Goal: Task Accomplishment & Management: Manage account settings

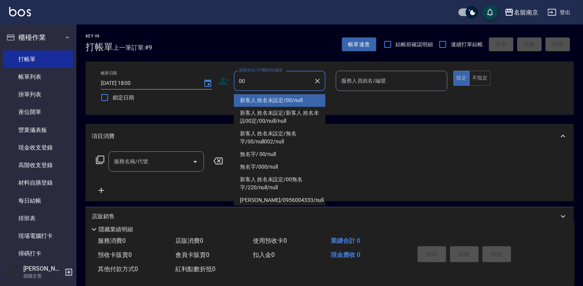
type input "新客人 姓名未設定/00/null"
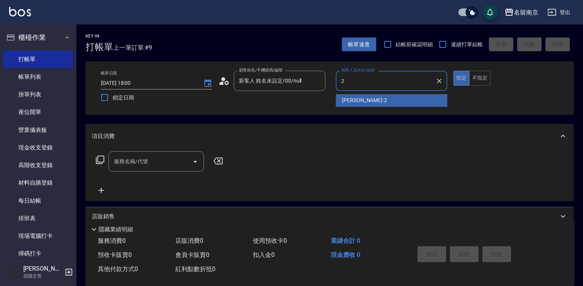
type input "[PERSON_NAME]-2"
type button "true"
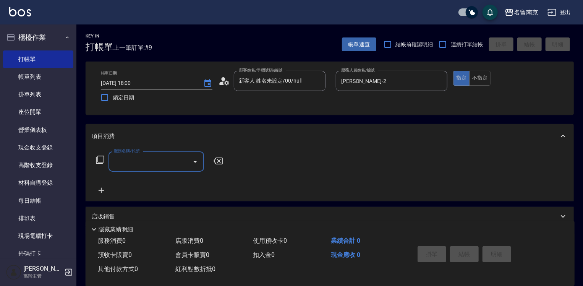
click at [173, 163] on input "服務名稱/代號" at bounding box center [150, 161] width 77 height 13
type input "剪髮(301)"
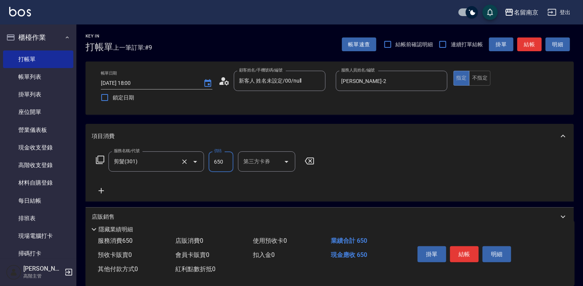
type input "650"
click at [469, 251] on button "結帳" at bounding box center [464, 254] width 29 height 16
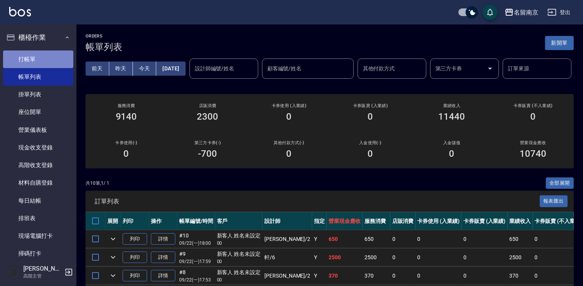
click at [50, 57] on link "打帳單" at bounding box center [38, 59] width 70 height 18
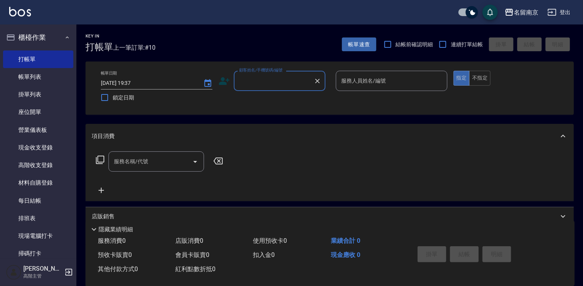
drag, startPoint x: 441, startPoint y: 44, endPoint x: 422, endPoint y: 55, distance: 22.8
click at [441, 44] on input "連續打單結帳" at bounding box center [443, 44] width 16 height 16
checkbox input "true"
drag, startPoint x: 281, startPoint y: 84, endPoint x: 329, endPoint y: 83, distance: 47.4
click at [319, 83] on div "顧客姓名/手機號碼/編號" at bounding box center [280, 81] width 92 height 20
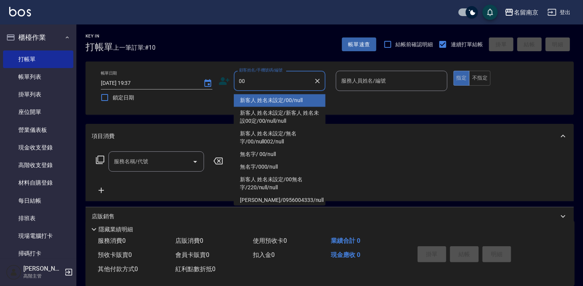
type input "新客人 姓名未設定/00/null"
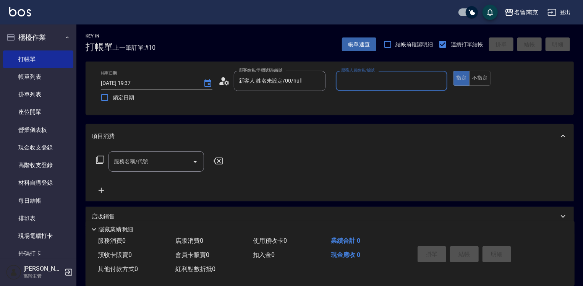
type input "2"
type input "Terrisa-7"
type button "true"
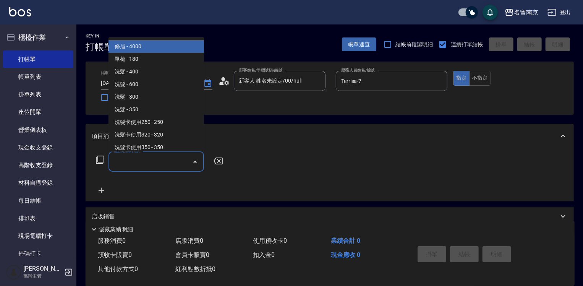
drag, startPoint x: 165, startPoint y: 163, endPoint x: 536, endPoint y: 206, distance: 373.5
click at [173, 162] on input "服務名稱/代號" at bounding box center [150, 161] width 77 height 13
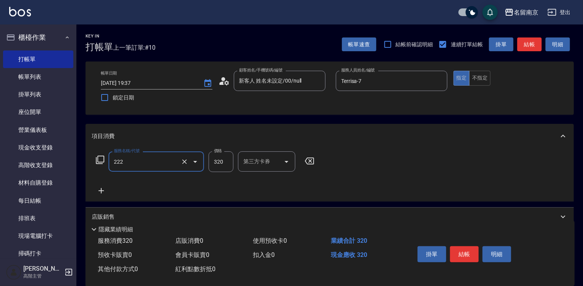
type input "洗髮卡使用320(222)"
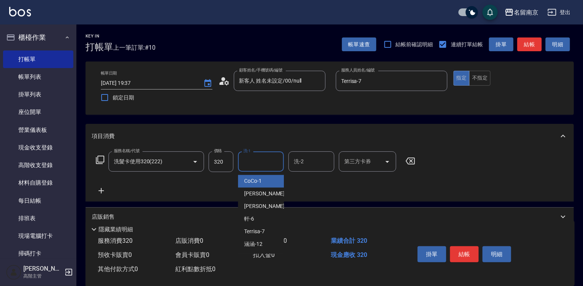
click at [253, 165] on input "洗-1" at bounding box center [260, 161] width 39 height 13
type input "Jenny-2"
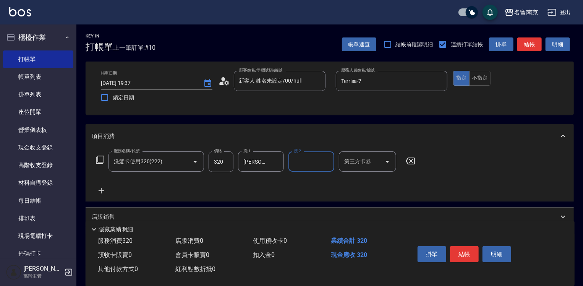
click at [358, 162] on input "第三方卡券" at bounding box center [361, 161] width 39 height 13
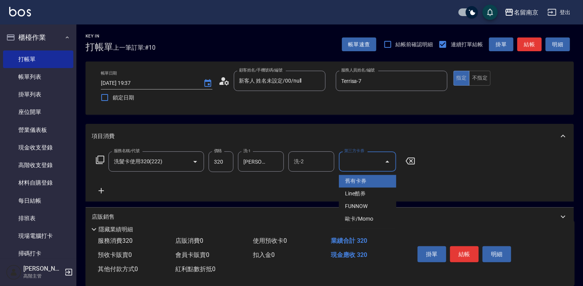
click at [361, 179] on span "舊有卡券" at bounding box center [367, 181] width 57 height 13
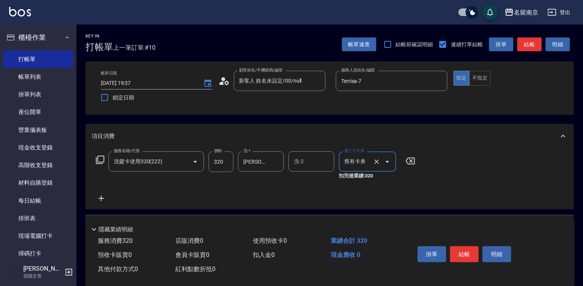
type input "舊有卡券"
click at [463, 247] on button "結帳" at bounding box center [464, 254] width 29 height 16
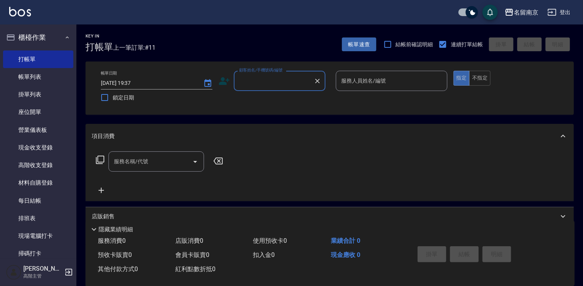
click at [284, 82] on input "顧客姓名/手機號碼/編號" at bounding box center [273, 80] width 73 height 13
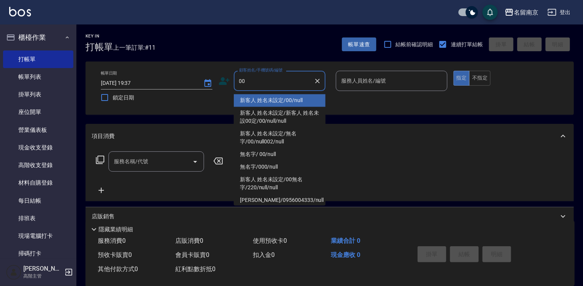
type input "新客人 姓名未設定/00/null"
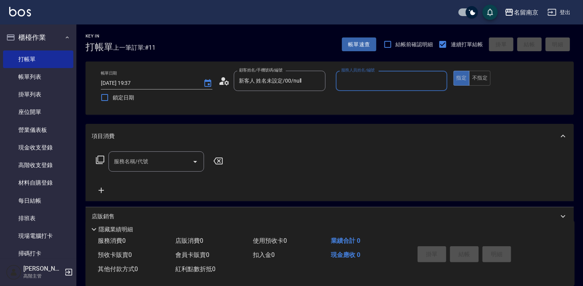
type input "2"
type input "Terrisa-7"
click at [158, 173] on div "服務名稱/代號 服務名稱/代號" at bounding box center [160, 173] width 136 height 44
drag, startPoint x: 176, startPoint y: 165, endPoint x: 359, endPoint y: 165, distance: 182.2
click at [177, 165] on input "服務名稱/代號" at bounding box center [150, 161] width 77 height 13
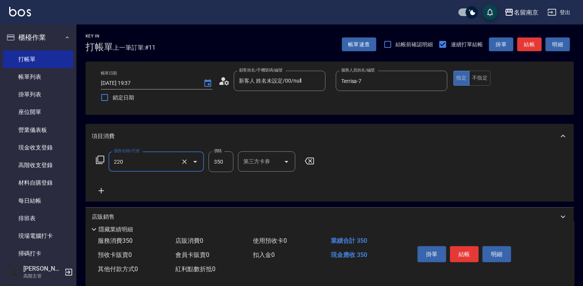
type input "洗髮(220)"
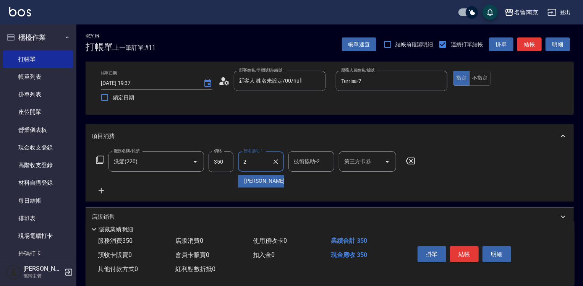
type input "Jenny-2"
click at [463, 251] on button "結帳" at bounding box center [464, 254] width 29 height 16
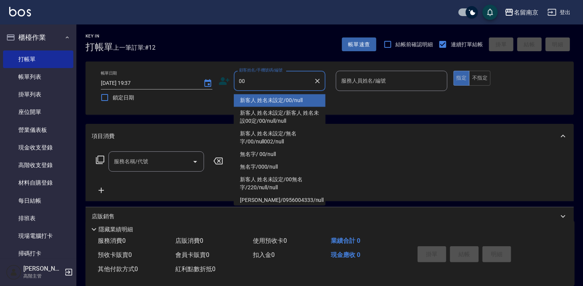
type input "新客人 姓名未設定/00/null"
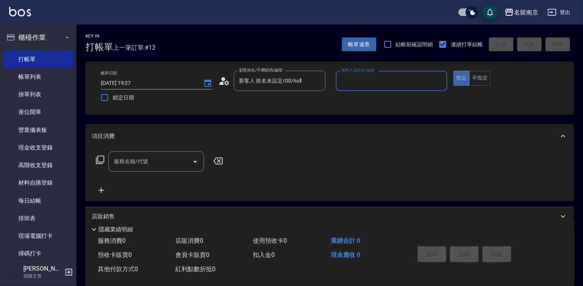
type input "2"
type input "Terrisa-7"
drag, startPoint x: 134, startPoint y: 164, endPoint x: 285, endPoint y: 183, distance: 151.3
click at [149, 164] on input "服務名稱/代號" at bounding box center [150, 161] width 77 height 13
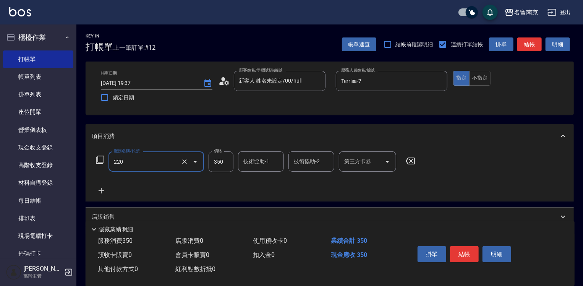
type input "洗髮(220)"
type input "Jenny-2"
click at [99, 188] on icon at bounding box center [101, 190] width 19 height 9
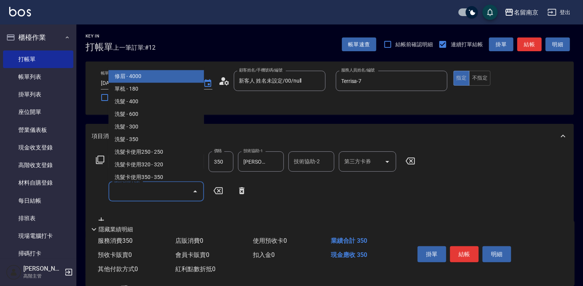
drag, startPoint x: 99, startPoint y: 188, endPoint x: 234, endPoint y: 203, distance: 135.3
click at [148, 191] on input "服務名稱/代號" at bounding box center [150, 191] width 77 height 13
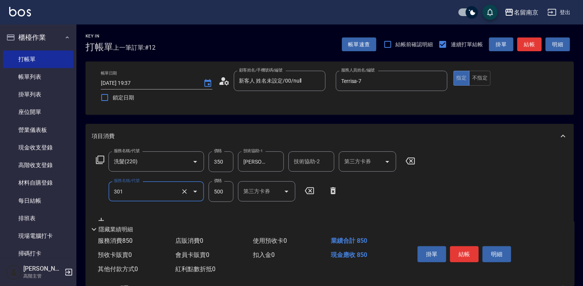
type input "剪髮(301)"
type input "650"
click at [464, 247] on button "結帳" at bounding box center [464, 254] width 29 height 16
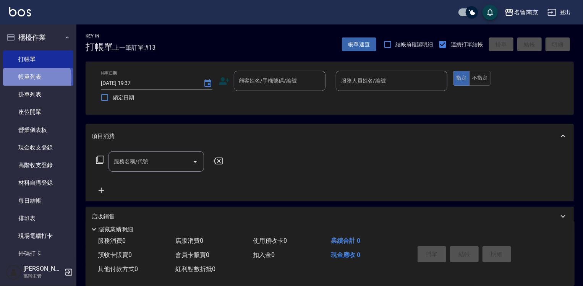
click at [34, 78] on link "帳單列表" at bounding box center [38, 77] width 70 height 18
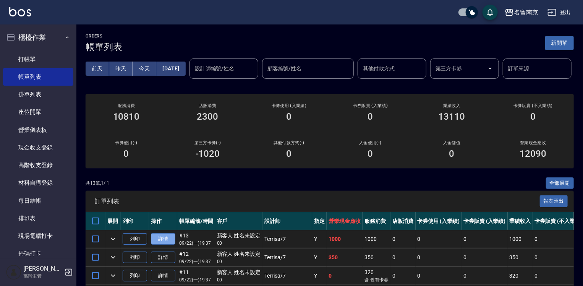
click at [167, 245] on link "詳情" at bounding box center [163, 239] width 24 height 12
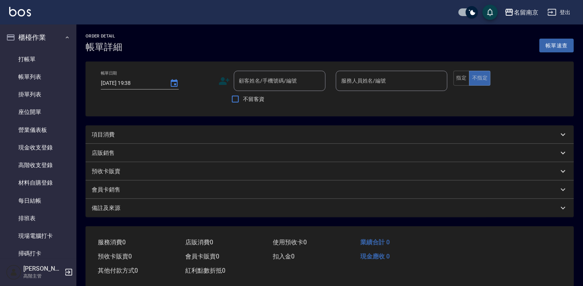
type input "2025/09/22 19:37"
type input "Terrisa-7"
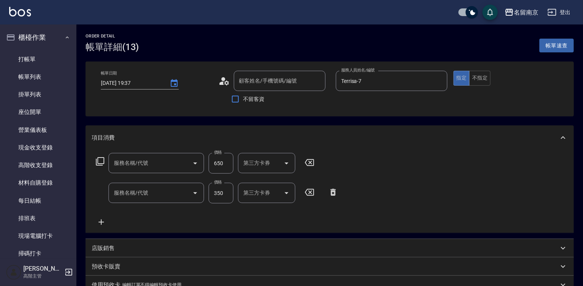
type input "新客人 姓名未設定/00/null"
type input "剪髮(301)"
type input "洗髮(220)"
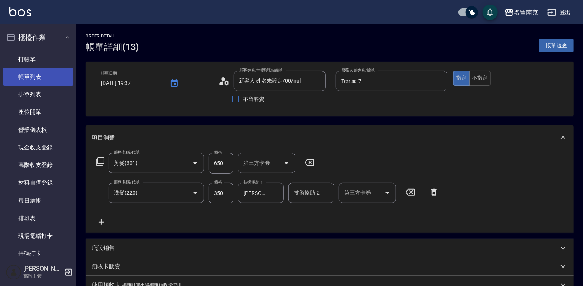
click at [28, 75] on link "帳單列表" at bounding box center [38, 77] width 70 height 18
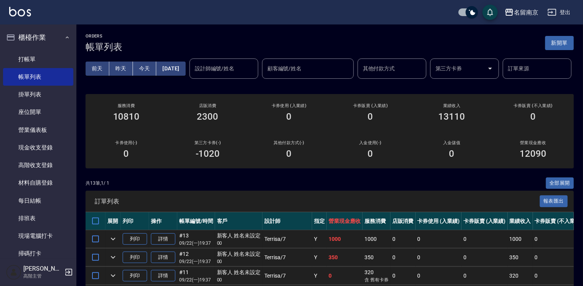
scroll to position [115, 0]
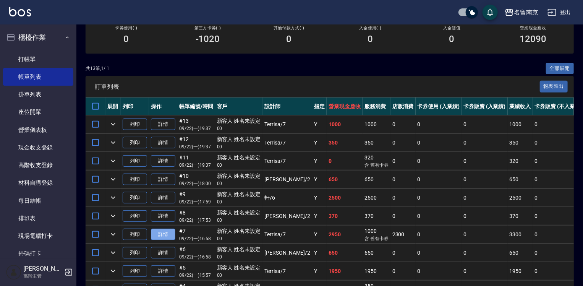
click at [170, 240] on link "詳情" at bounding box center [163, 234] width 24 height 12
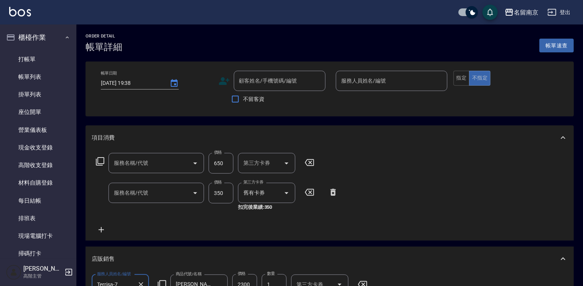
type input "2025/09/22 16:58"
type input "Terrisa-7"
type input "剪髮(301)"
type input "洗髮卡使用320(222)"
type input "新客人 姓名未設定/00/null"
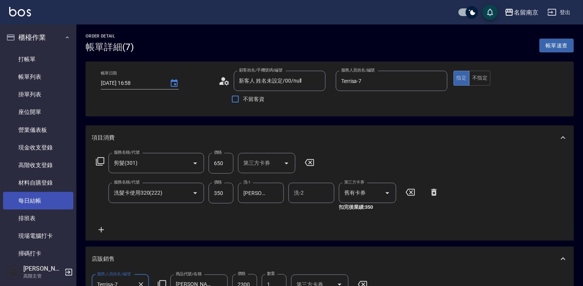
click at [46, 199] on link "每日結帳" at bounding box center [38, 201] width 70 height 18
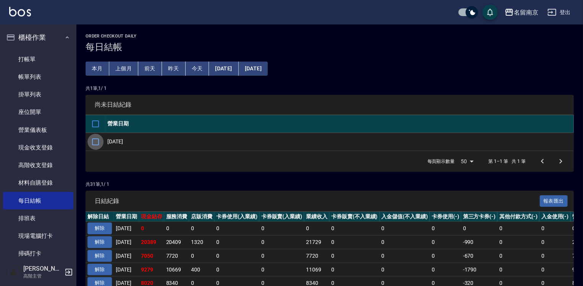
click at [99, 140] on input "checkbox" at bounding box center [95, 142] width 16 height 16
checkbox input "true"
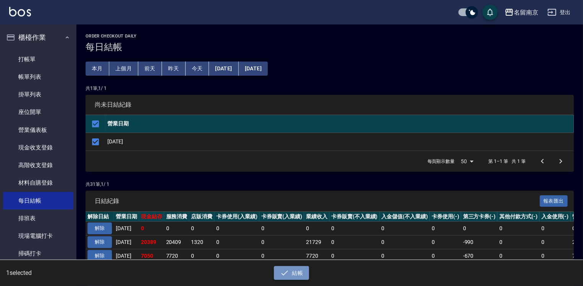
click at [288, 273] on icon "button" at bounding box center [284, 272] width 9 height 9
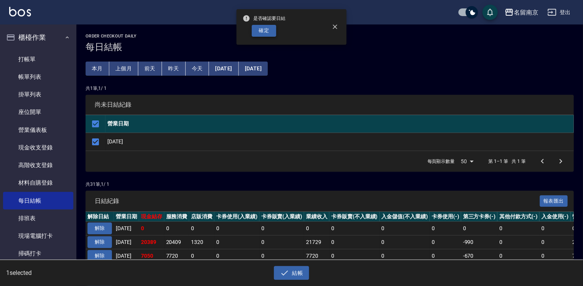
click at [268, 36] on button "確定" at bounding box center [264, 31] width 24 height 12
checkbox input "false"
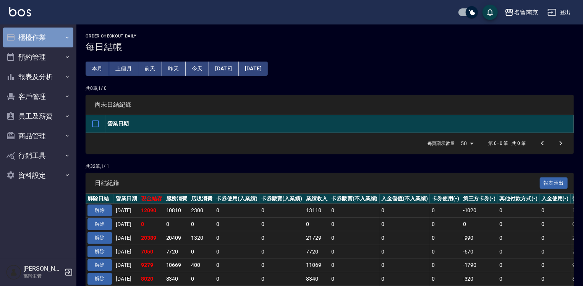
click at [26, 37] on button "櫃檯作業" at bounding box center [38, 38] width 70 height 20
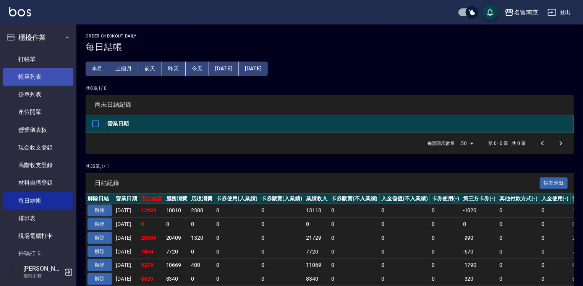
click at [53, 79] on link "帳單列表" at bounding box center [38, 77] width 70 height 18
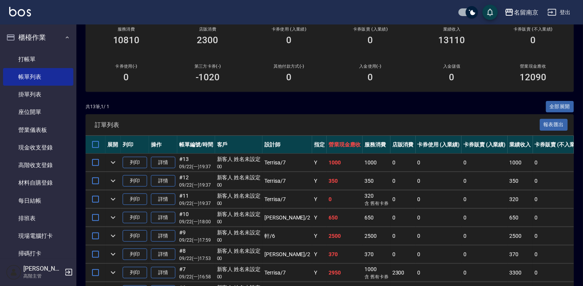
scroll to position [115, 0]
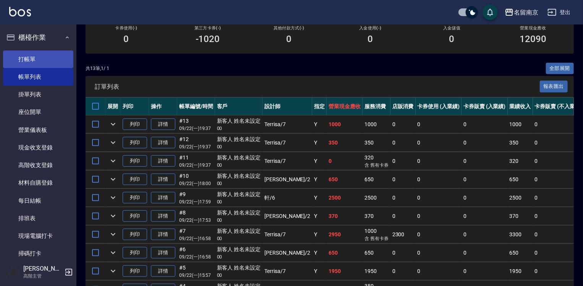
click at [49, 57] on link "打帳單" at bounding box center [38, 59] width 70 height 18
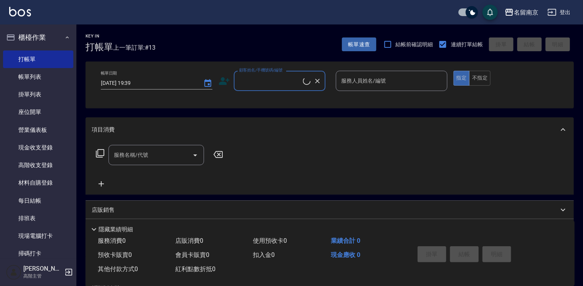
click at [280, 80] on input "顧客姓名/手機號碼/編號" at bounding box center [270, 80] width 66 height 13
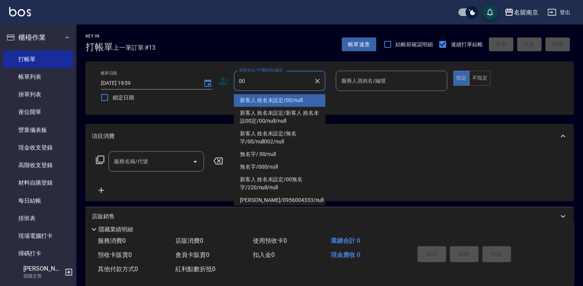
type input "新客人 姓名未設定/00/null"
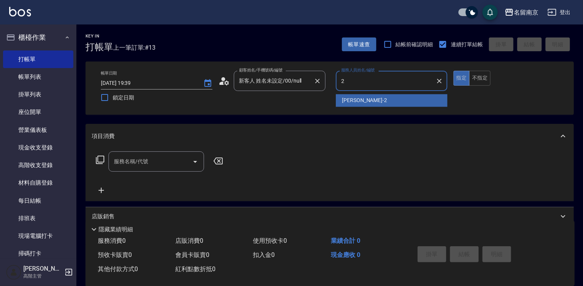
type input "Jenny-2"
type button "true"
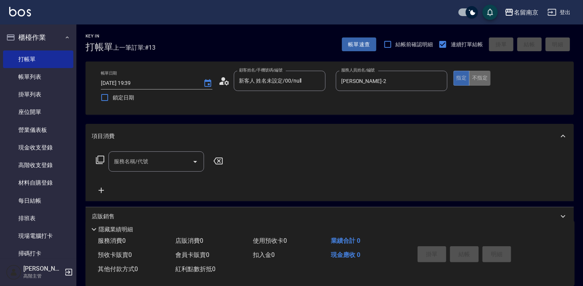
click at [473, 79] on button "不指定" at bounding box center [479, 78] width 21 height 15
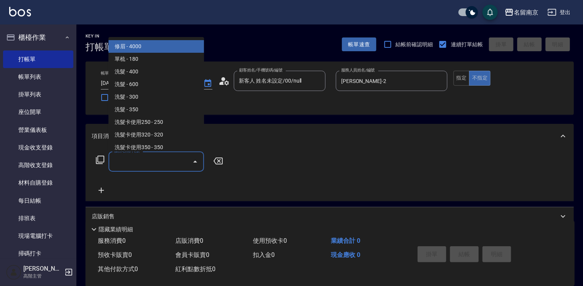
drag, startPoint x: 156, startPoint y: 159, endPoint x: 379, endPoint y: 199, distance: 226.2
click at [180, 162] on input "服務名稱/代號" at bounding box center [150, 161] width 77 height 13
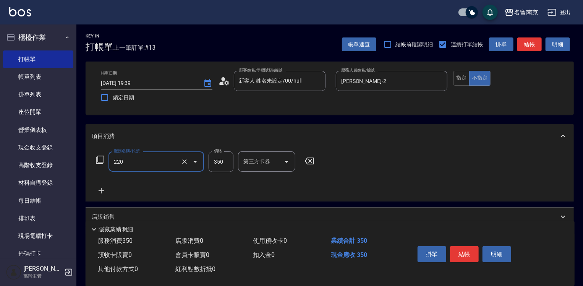
type input "洗髮(220)"
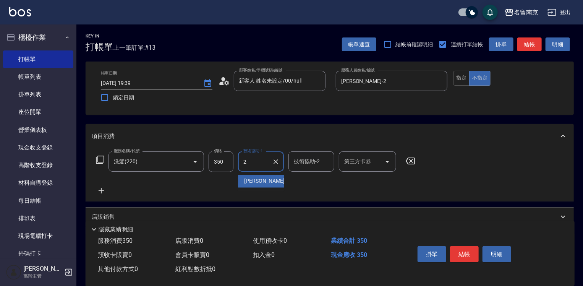
type input "Jenny-2"
click at [470, 252] on button "結帳" at bounding box center [464, 254] width 29 height 16
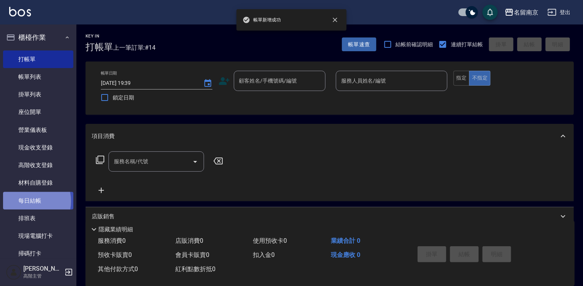
click at [29, 201] on link "每日結帳" at bounding box center [38, 201] width 70 height 18
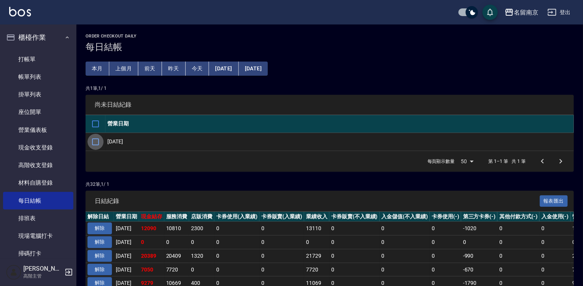
click at [96, 138] on input "checkbox" at bounding box center [95, 142] width 16 height 16
checkbox input "true"
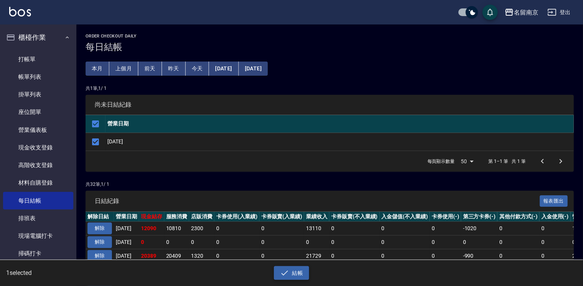
click at [295, 272] on button "結帳" at bounding box center [292, 273] width 36 height 14
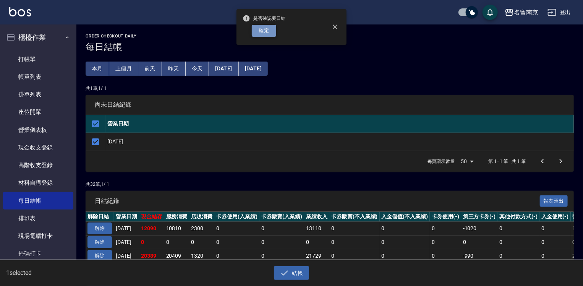
click at [266, 28] on button "確定" at bounding box center [264, 31] width 24 height 12
checkbox input "false"
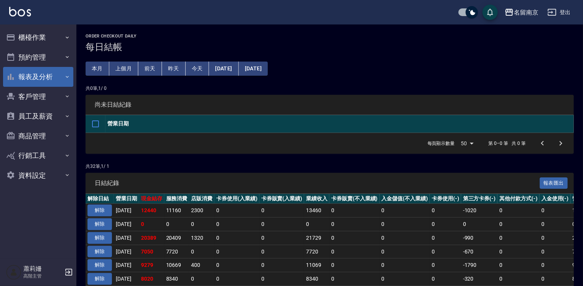
click at [29, 78] on button "報表及分析" at bounding box center [38, 77] width 70 height 20
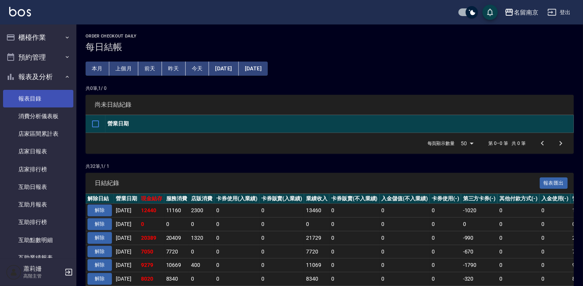
click at [32, 99] on link "報表目錄" at bounding box center [38, 99] width 70 height 18
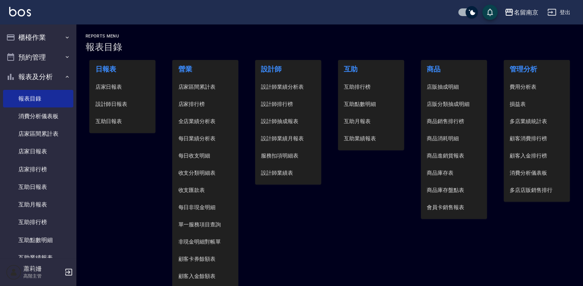
click at [107, 100] on li "設計師日報表" at bounding box center [122, 104] width 66 height 17
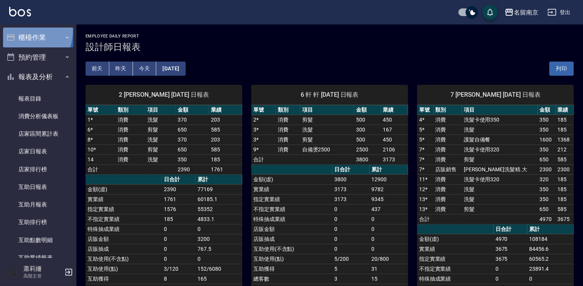
click at [16, 30] on button "櫃檯作業" at bounding box center [38, 38] width 70 height 20
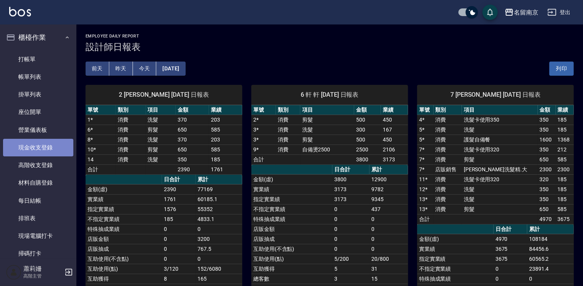
click at [55, 142] on link "現金收支登錄" at bounding box center [38, 148] width 70 height 18
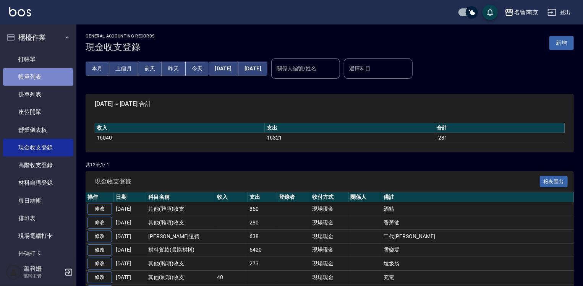
click at [37, 80] on link "帳單列表" at bounding box center [38, 77] width 70 height 18
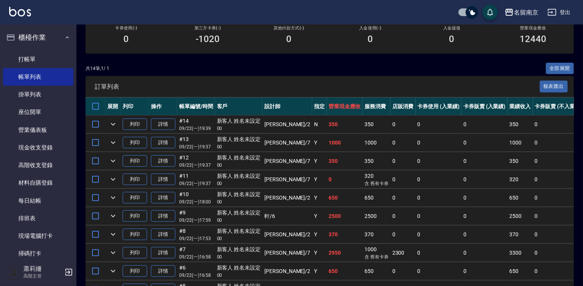
scroll to position [191, 0]
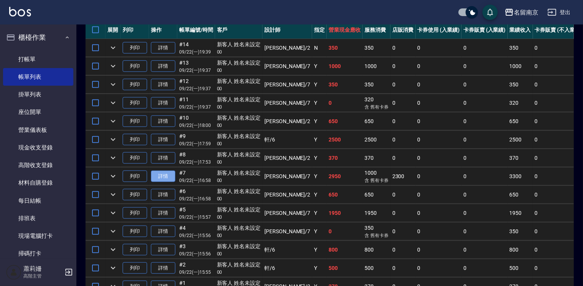
click at [167, 182] on link "詳情" at bounding box center [163, 176] width 24 height 12
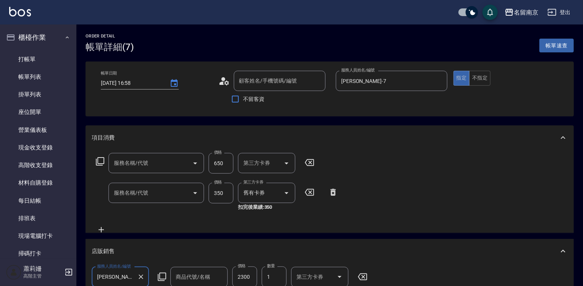
type input "2025/09/22 16:58"
type input "Terrisa-7"
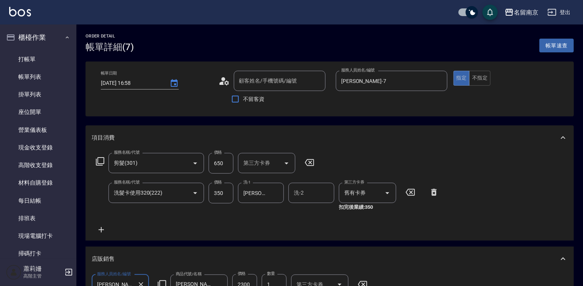
type input "剪髮(301)"
type input "洗髮卡使用320(222)"
type input "達芬妮洗髮精.大"
type input "新客人 姓名未設定/00/null"
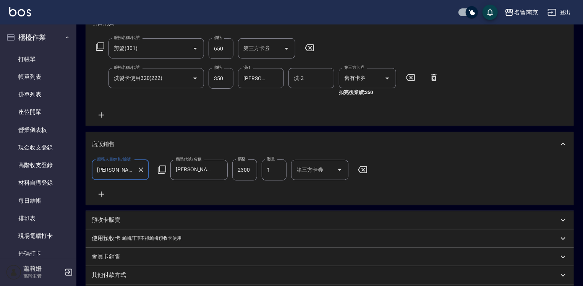
scroll to position [38, 0]
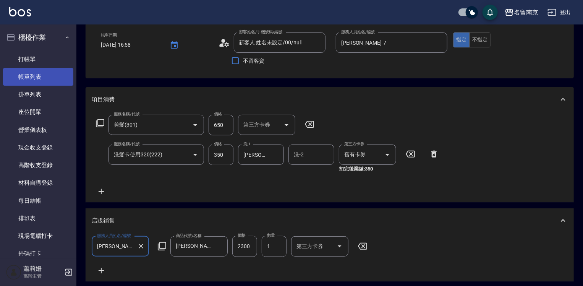
click at [39, 76] on link "帳單列表" at bounding box center [38, 77] width 70 height 18
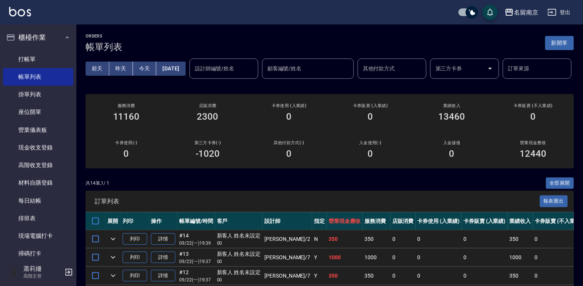
scroll to position [153, 0]
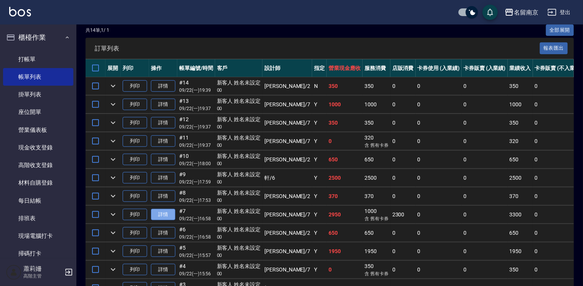
click at [170, 220] on link "詳情" at bounding box center [163, 215] width 24 height 12
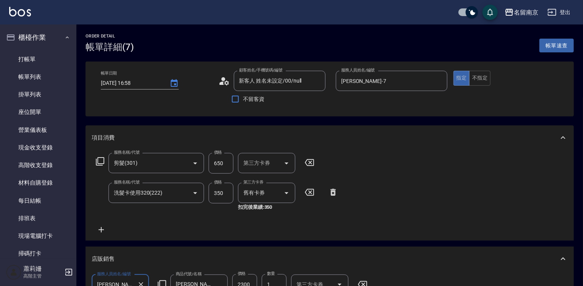
type input "新客人 姓名未設定/00/null"
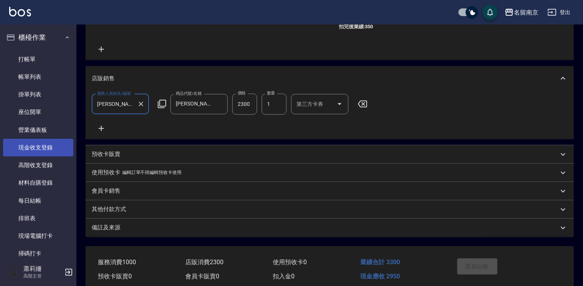
scroll to position [142, 0]
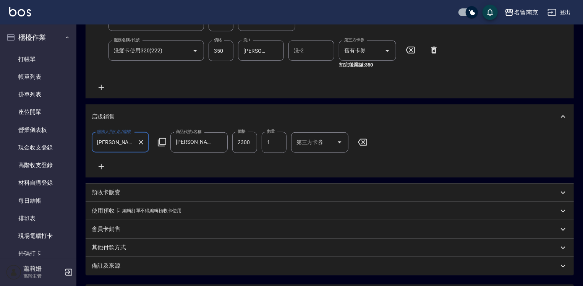
click at [28, 73] on link "帳單列表" at bounding box center [38, 77] width 70 height 18
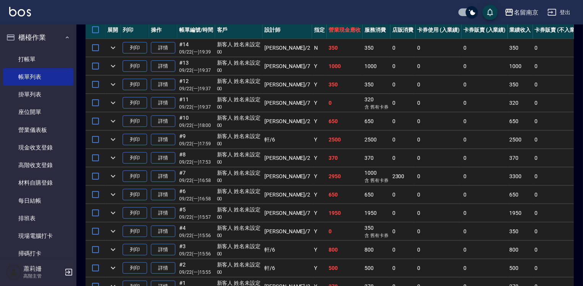
scroll to position [76, 0]
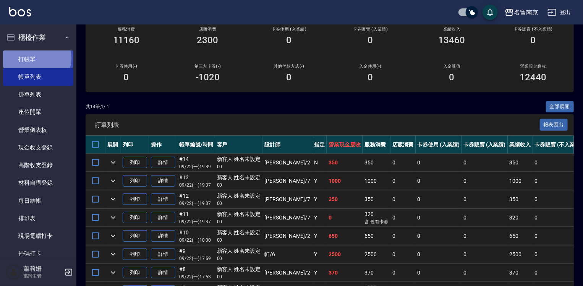
click at [36, 58] on link "打帳單" at bounding box center [38, 59] width 70 height 18
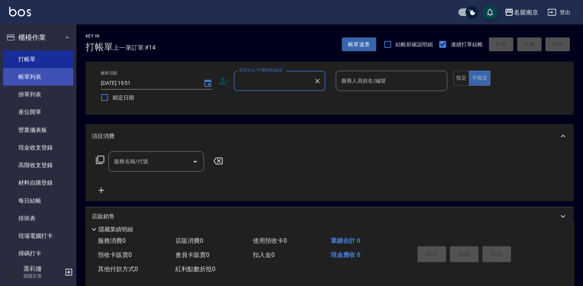
click at [16, 74] on link "帳單列表" at bounding box center [38, 77] width 70 height 18
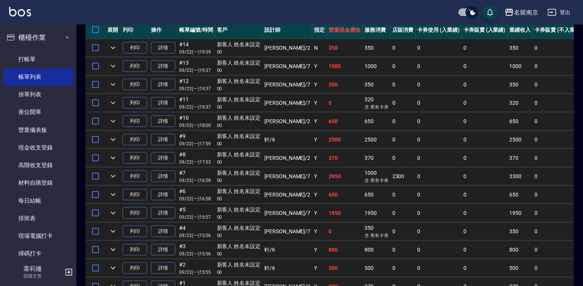
scroll to position [258, 0]
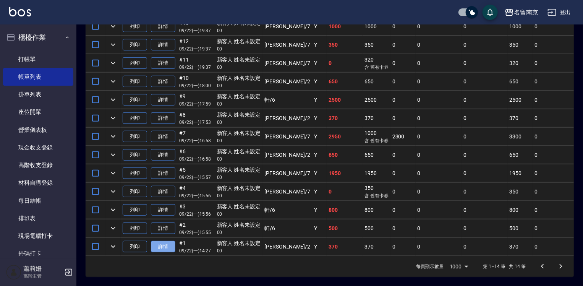
click at [168, 243] on link "詳情" at bounding box center [163, 247] width 24 height 12
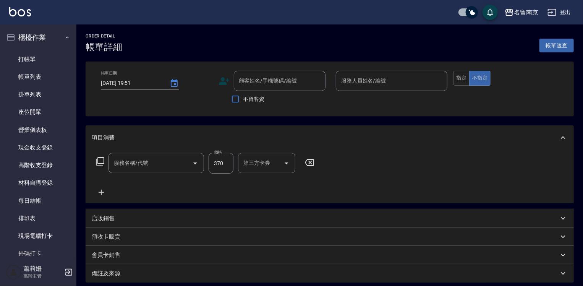
type input "2025/09/22 14:27"
type input "Jenny-2"
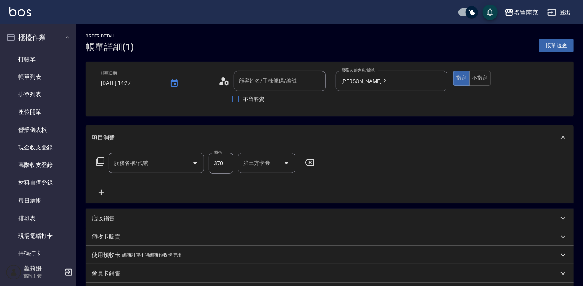
type input "洗髮(220)"
type input "新客人 姓名未設定/00/null"
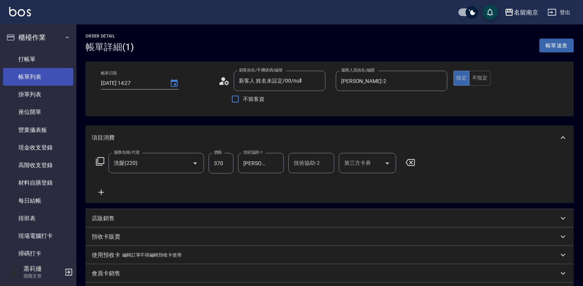
click at [49, 74] on link "帳單列表" at bounding box center [38, 77] width 70 height 18
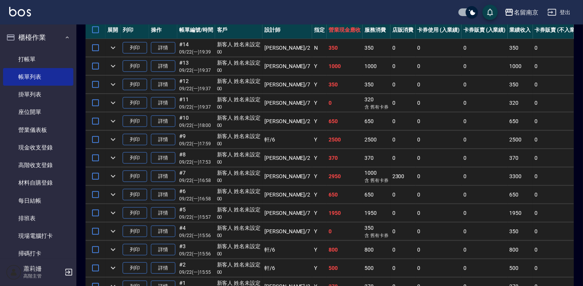
scroll to position [258, 0]
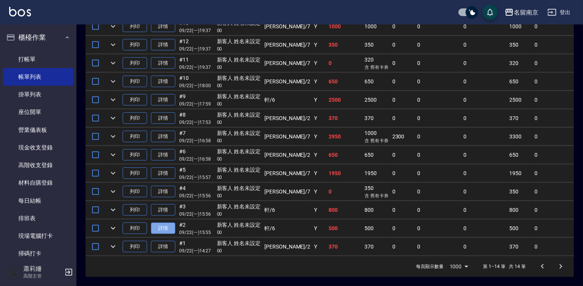
click at [165, 222] on link "詳情" at bounding box center [163, 228] width 24 height 12
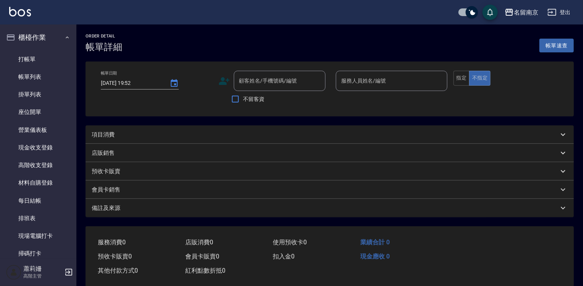
type input "2025/09/22 15:55"
type input "軒-6"
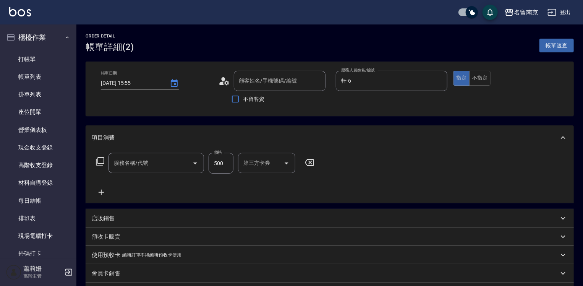
type input "新客人 姓名未設定/00/null"
type input "剪髮(301)"
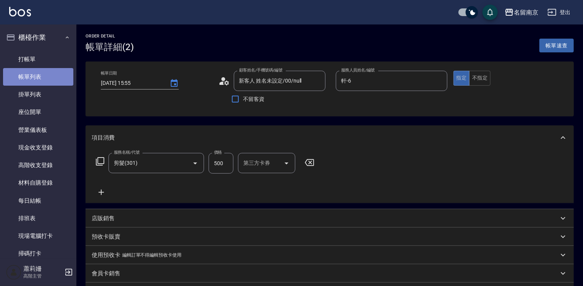
click at [55, 80] on link "帳單列表" at bounding box center [38, 77] width 70 height 18
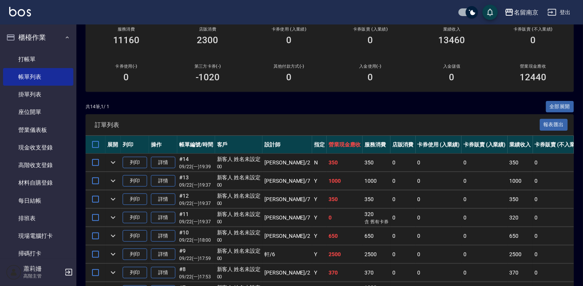
scroll to position [153, 0]
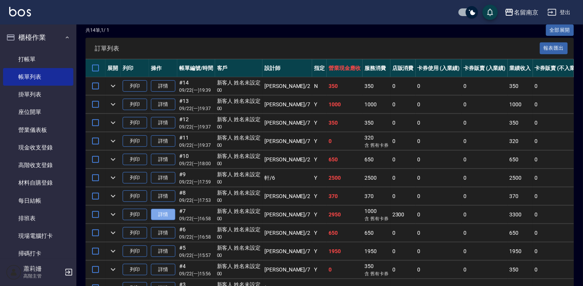
click at [169, 220] on link "詳情" at bounding box center [163, 215] width 24 height 12
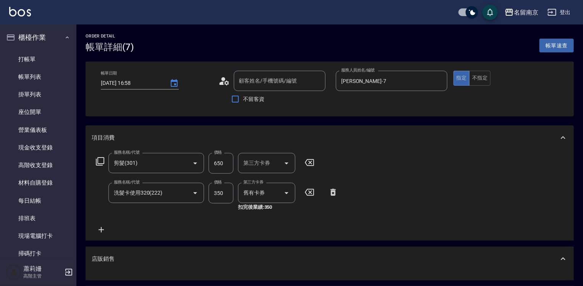
scroll to position [5, 0]
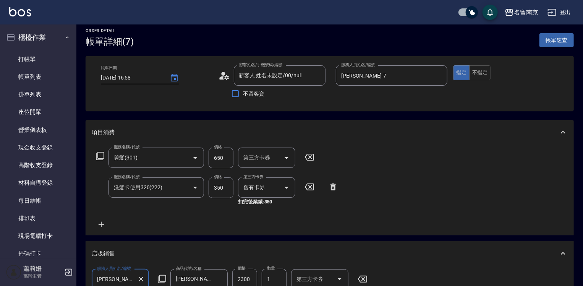
type input "新客人 姓名未設定/00/null"
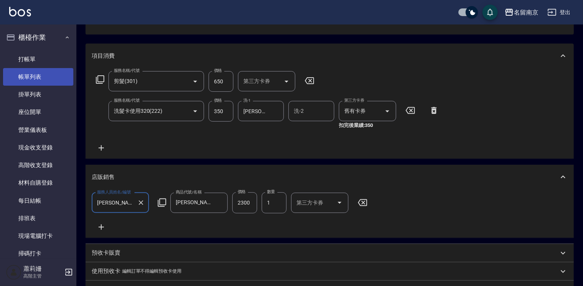
click at [33, 74] on link "帳單列表" at bounding box center [38, 77] width 70 height 18
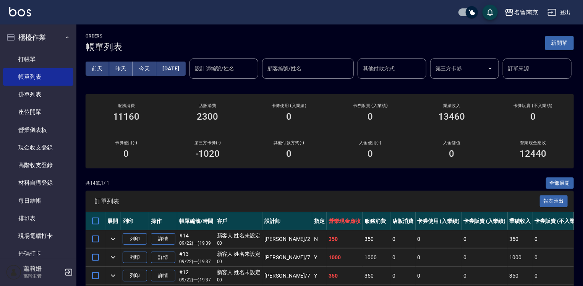
scroll to position [115, 0]
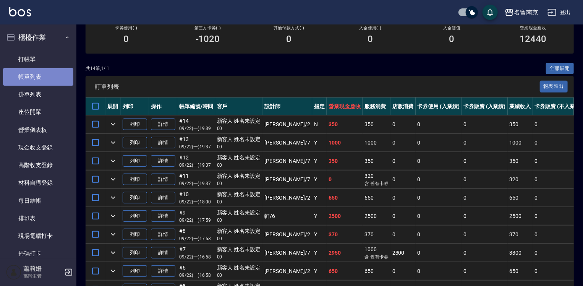
click at [39, 73] on link "帳單列表" at bounding box center [38, 77] width 70 height 18
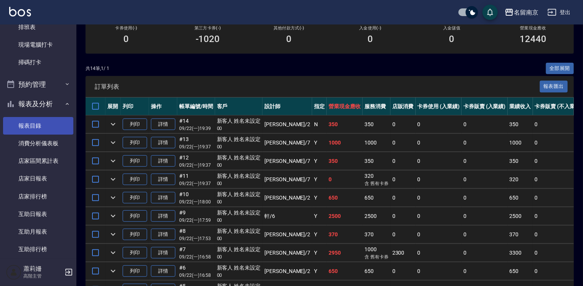
click at [43, 127] on link "報表目錄" at bounding box center [38, 126] width 70 height 18
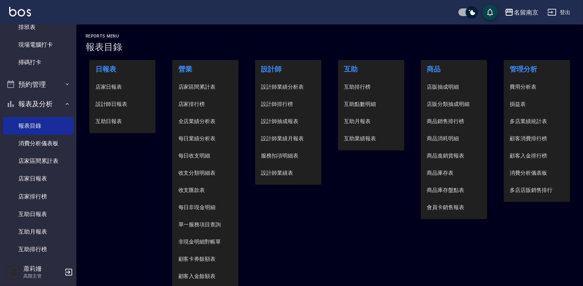
click at [124, 100] on span "設計師日報表" at bounding box center [123, 104] width 54 height 8
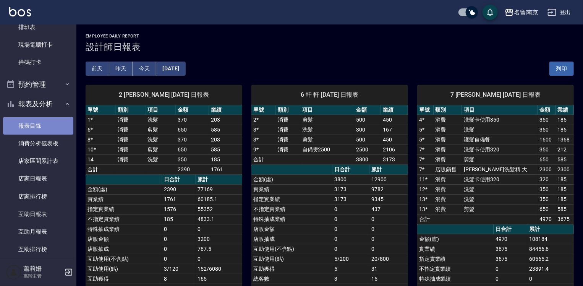
click at [44, 122] on link "報表目錄" at bounding box center [38, 126] width 70 height 18
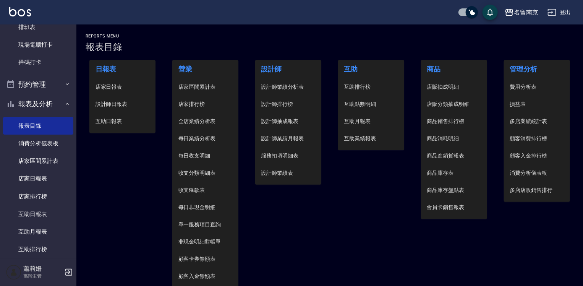
click at [123, 107] on span "設計師日報表" at bounding box center [123, 104] width 54 height 8
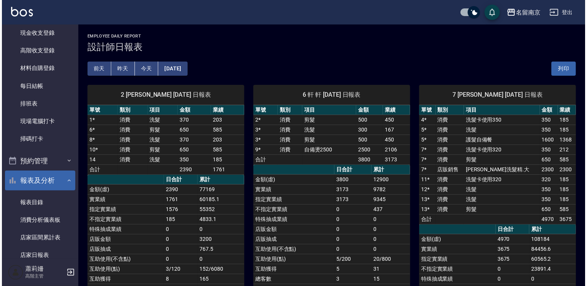
scroll to position [38, 0]
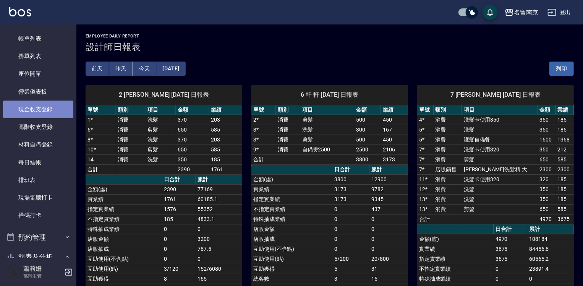
click at [45, 111] on link "現金收支登錄" at bounding box center [38, 109] width 70 height 18
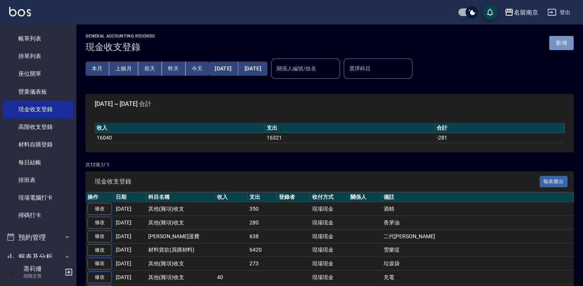
click at [559, 48] on button "新增" at bounding box center [561, 43] width 24 height 14
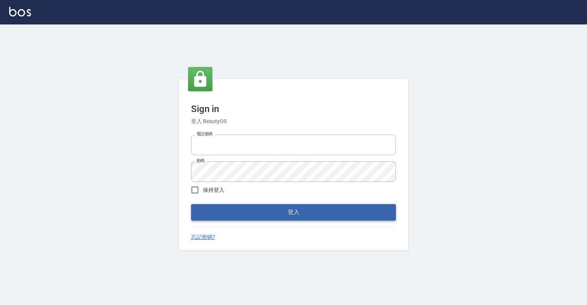
type input "0918176355"
click at [263, 218] on button "登入" at bounding box center [293, 212] width 205 height 16
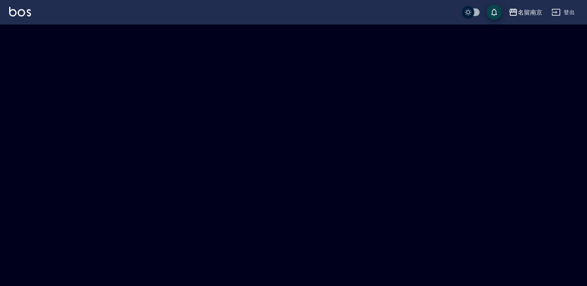
checkbox input "true"
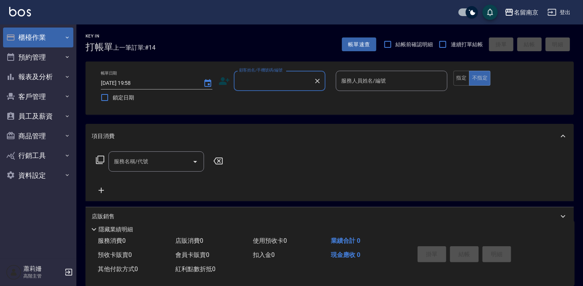
click at [29, 35] on button "櫃檯作業" at bounding box center [38, 38] width 70 height 20
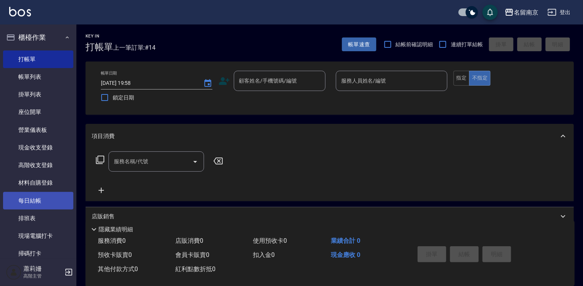
click at [42, 196] on link "每日結帳" at bounding box center [38, 201] width 70 height 18
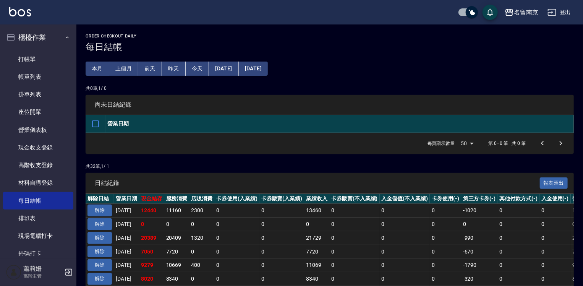
click at [575, 13] on div "名留南京 登出" at bounding box center [291, 12] width 583 height 24
click at [559, 15] on button "登出" at bounding box center [558, 12] width 29 height 14
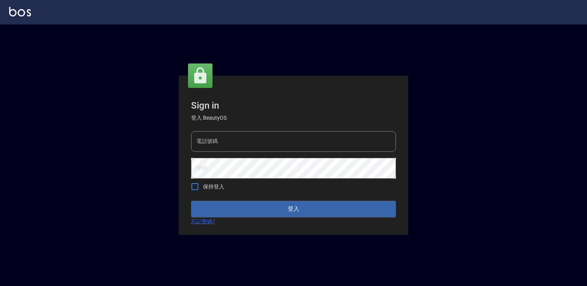
type input "0918176355"
